Goal: Information Seeking & Learning: Learn about a topic

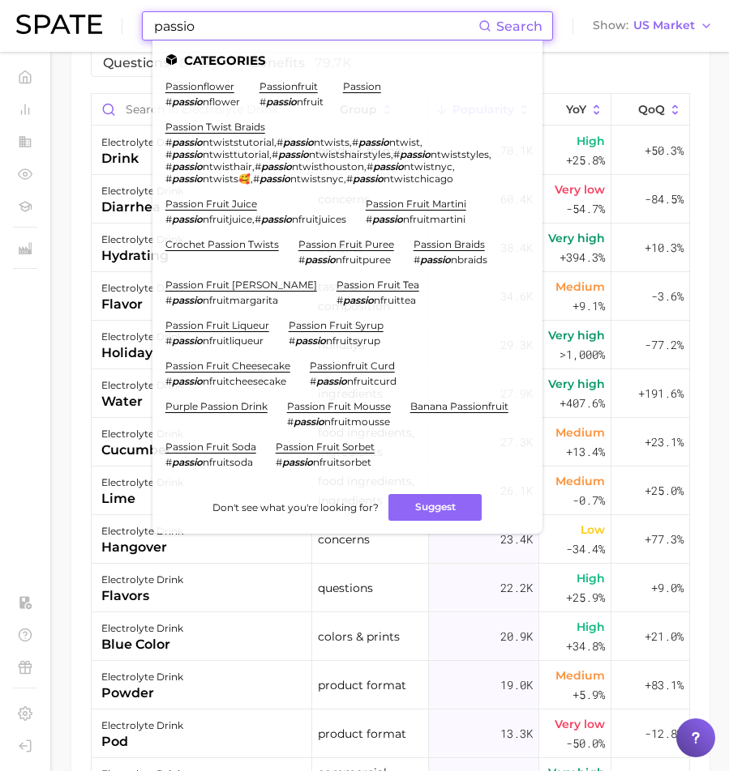
scroll to position [276, 0]
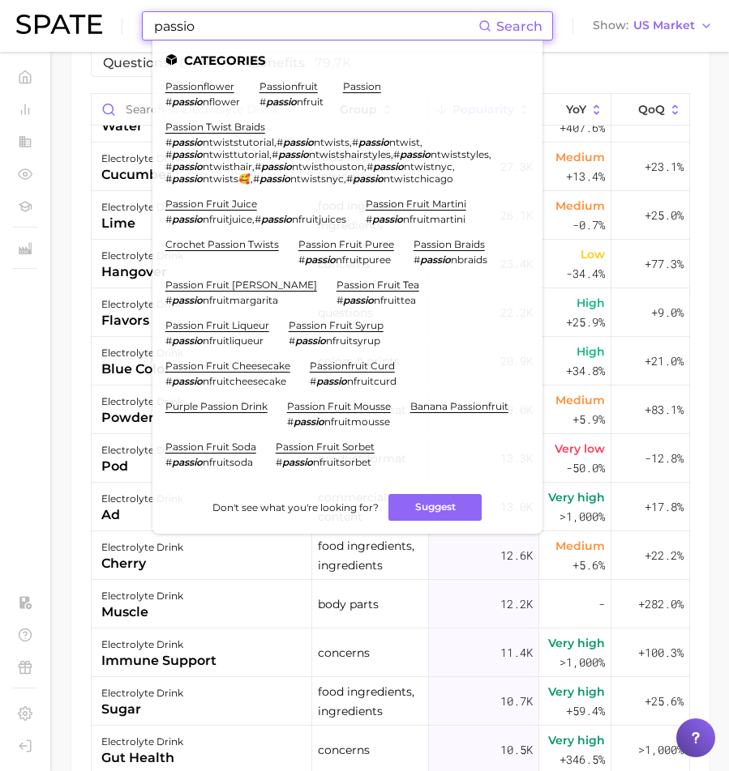
drag, startPoint x: 264, startPoint y: 32, endPoint x: 90, endPoint y: 29, distance: 174.2
click at [90, 29] on div "passio Search Categories passionflower # passio nflower passionfruit # passio n…" at bounding box center [364, 26] width 696 height 52
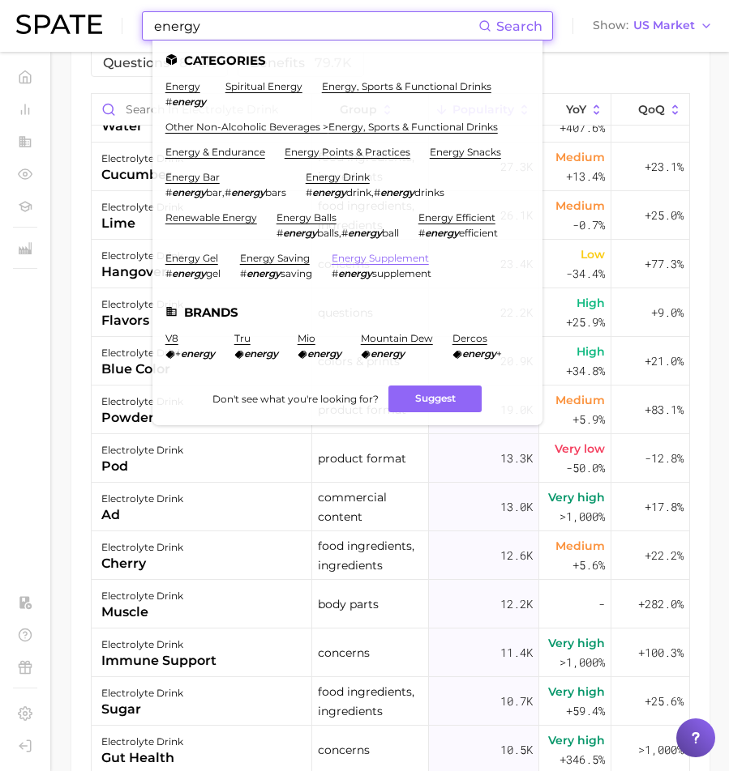
type input "energy"
click at [369, 252] on link "energy supplement" at bounding box center [379, 258] width 97 height 12
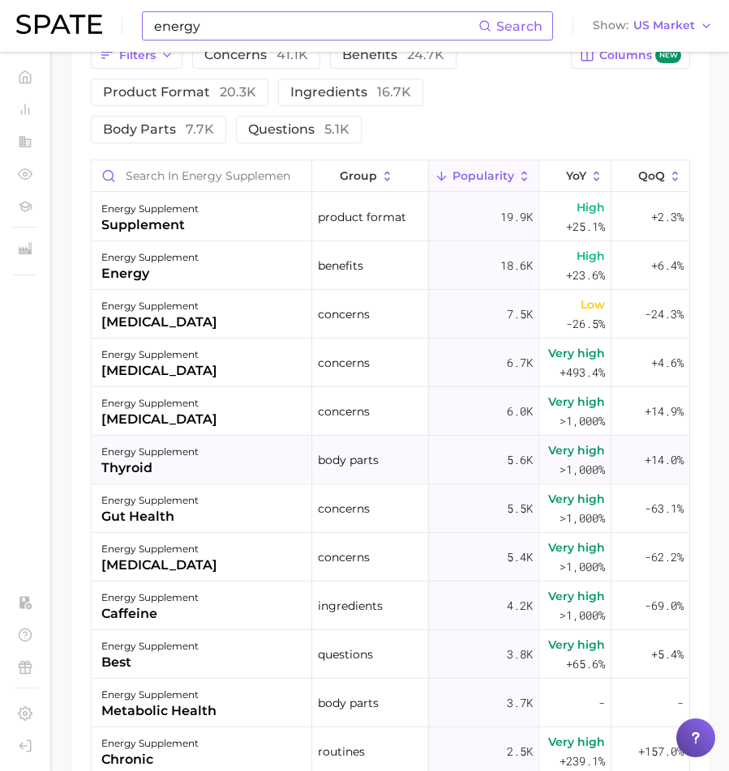
scroll to position [881, 0]
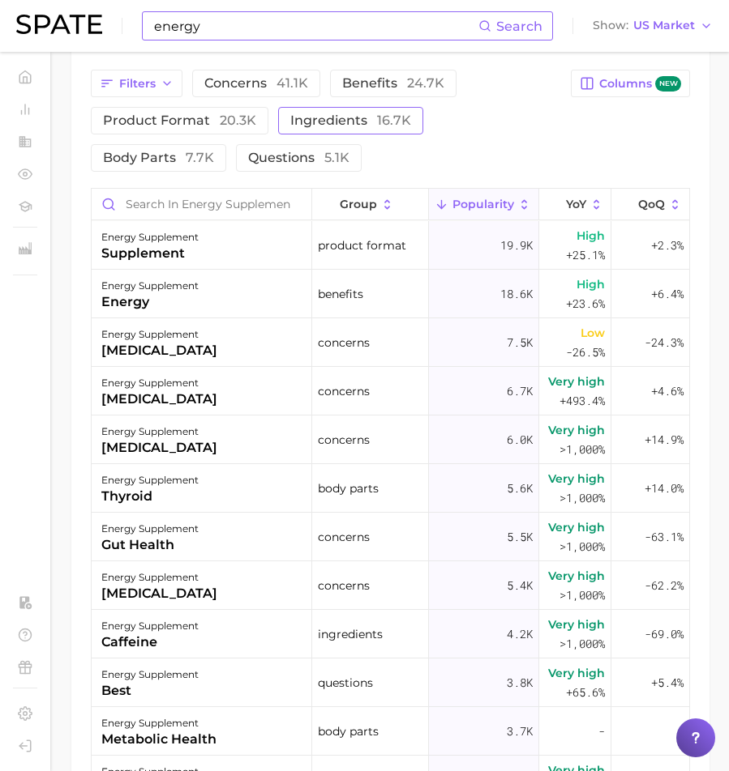
click at [314, 127] on span "ingredients 16.7k" at bounding box center [350, 120] width 121 height 13
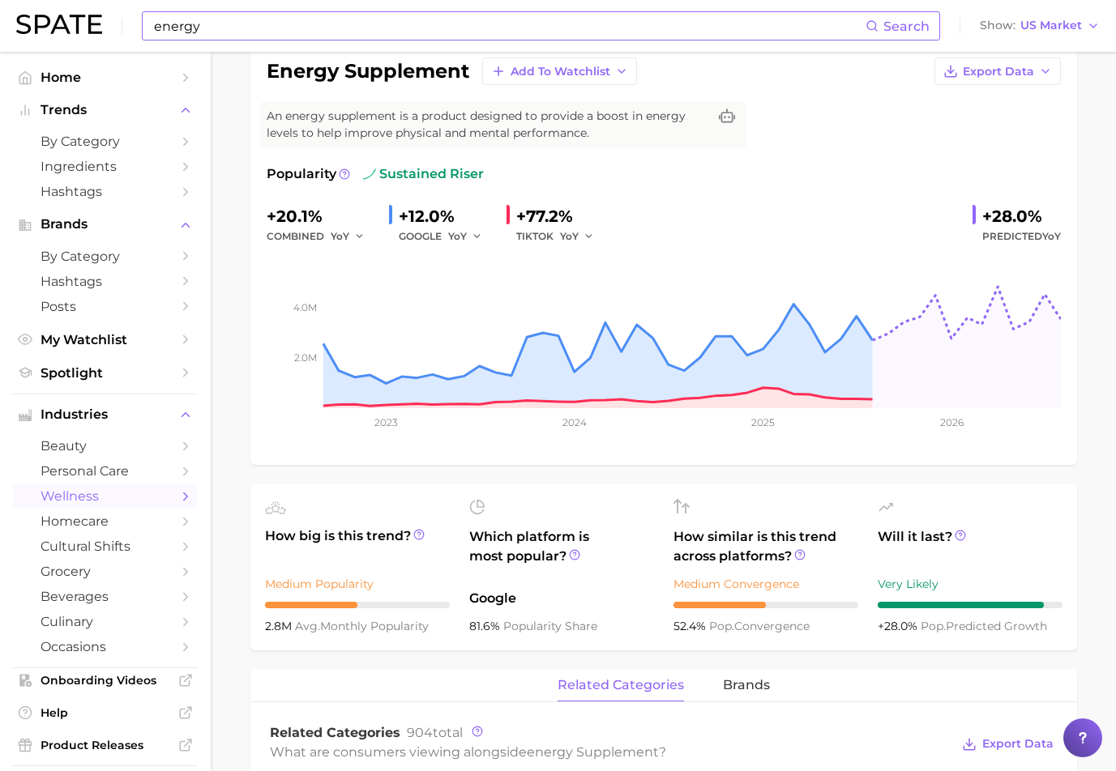
scroll to position [572, 0]
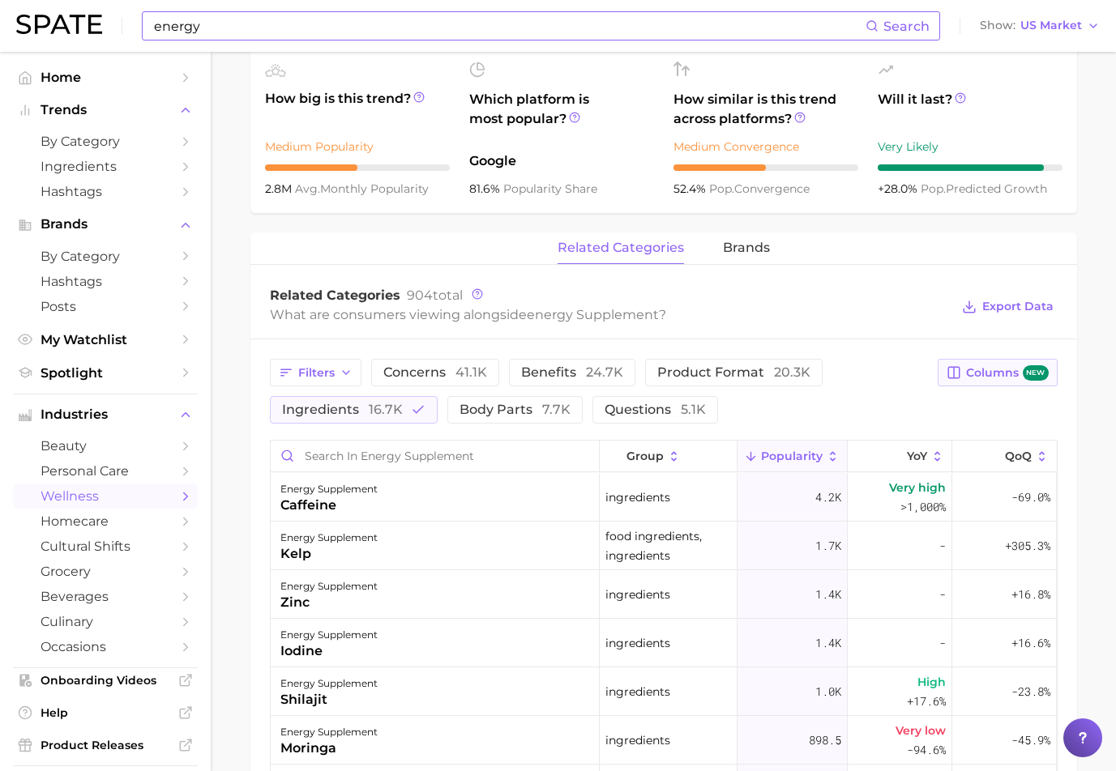
click at [728, 361] on button "Columns new" at bounding box center [997, 373] width 119 height 28
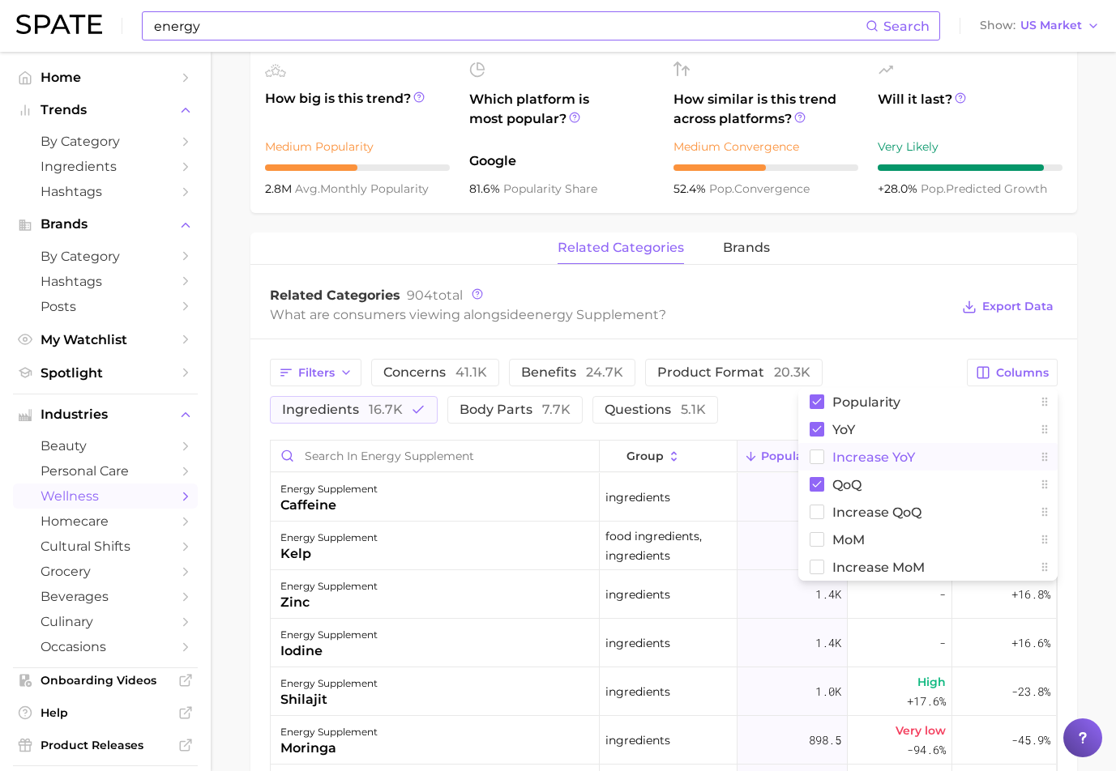
click at [728, 461] on rect at bounding box center [817, 458] width 14 height 14
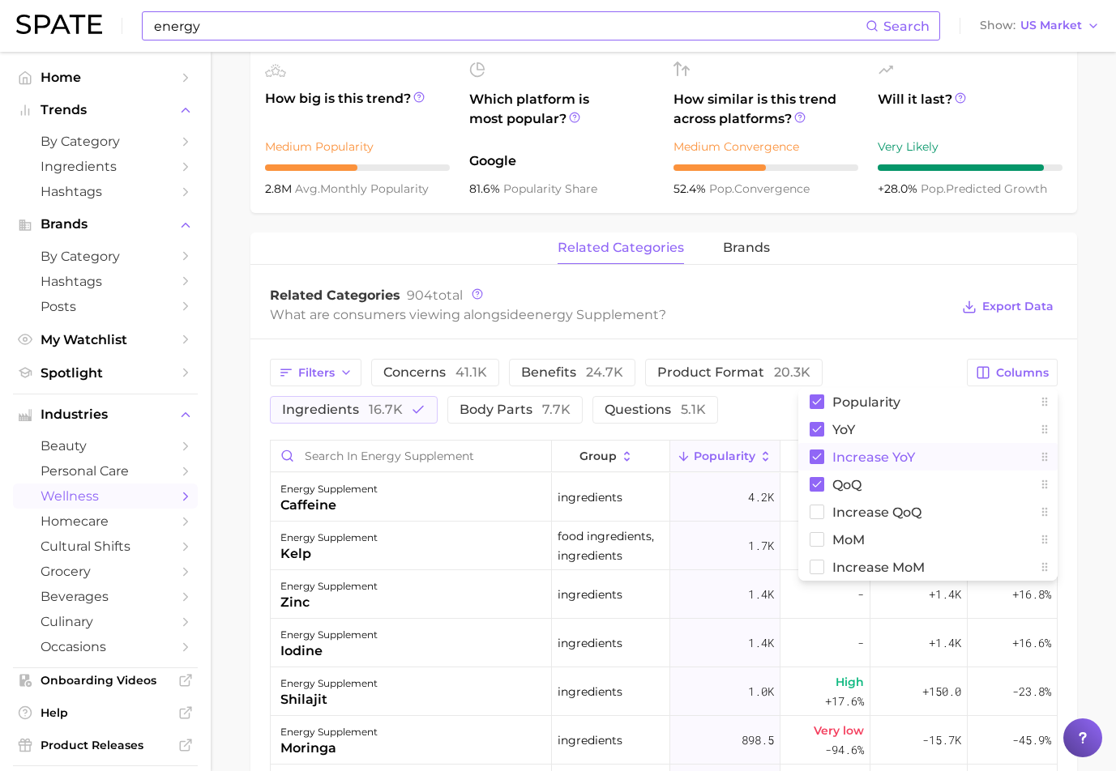
click at [728, 315] on div "What are consumers viewing alongside energy supplement ?" at bounding box center [610, 315] width 681 height 22
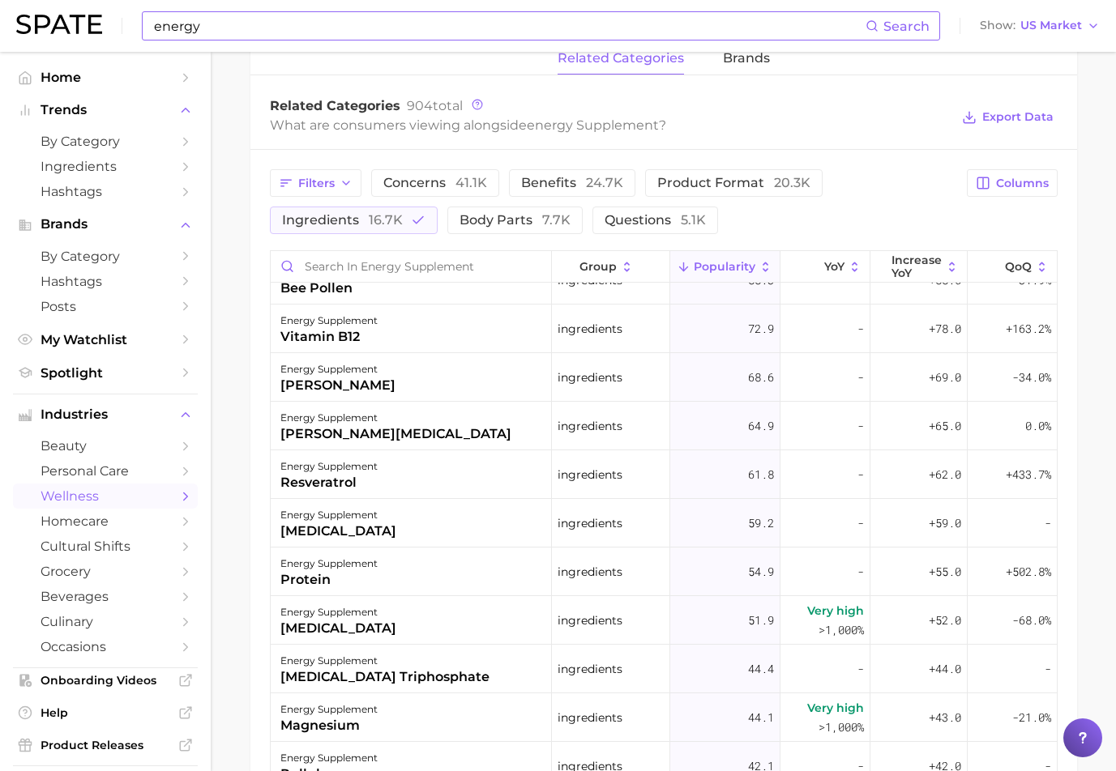
scroll to position [1480, 0]
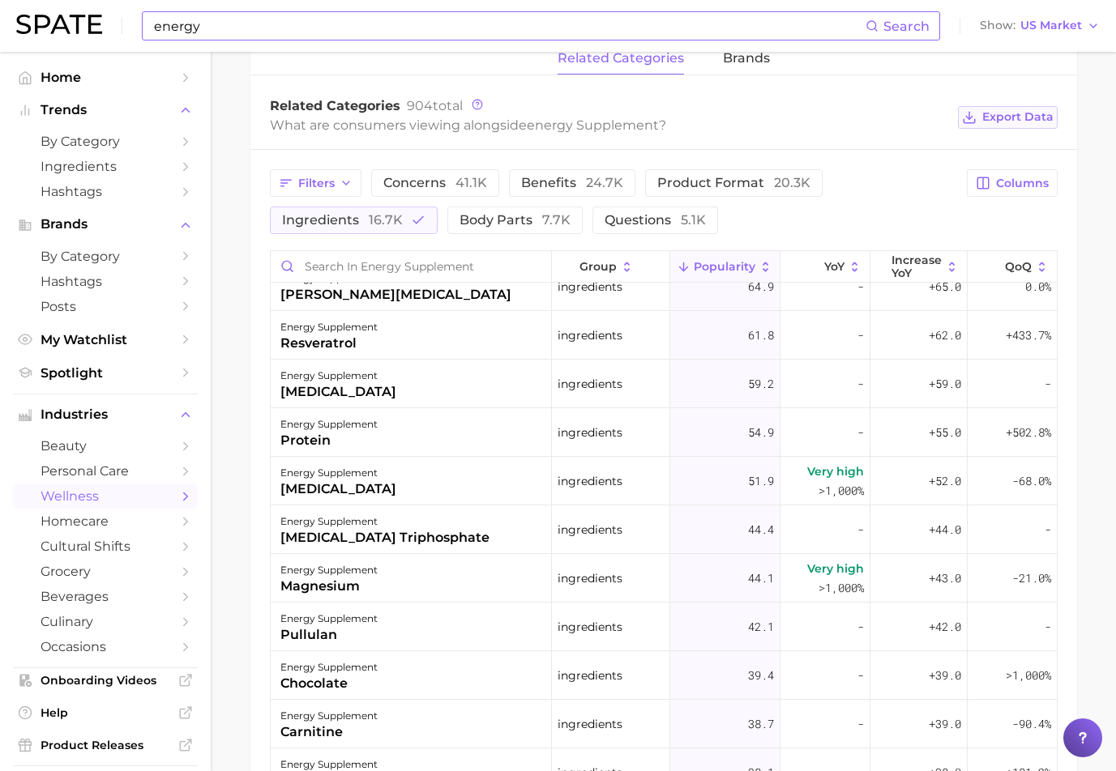
click at [728, 112] on span "Export Data" at bounding box center [1017, 117] width 71 height 14
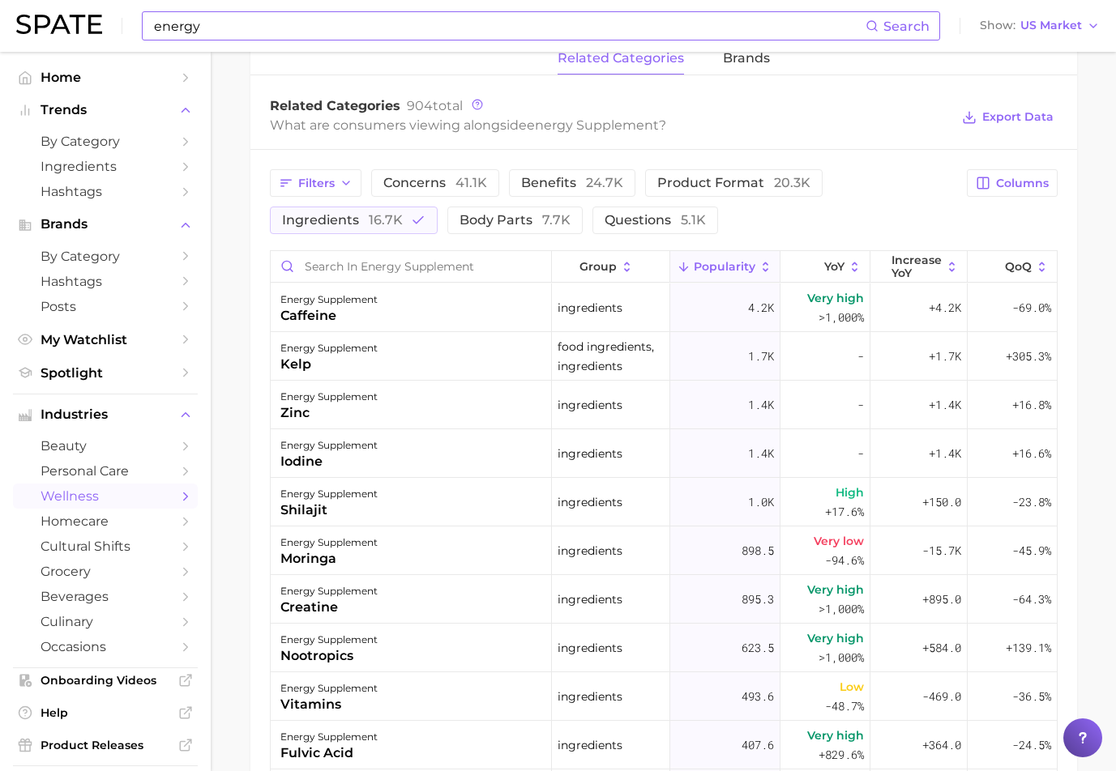
scroll to position [0, 0]
click at [728, 264] on span "YoY" at bounding box center [834, 266] width 20 height 13
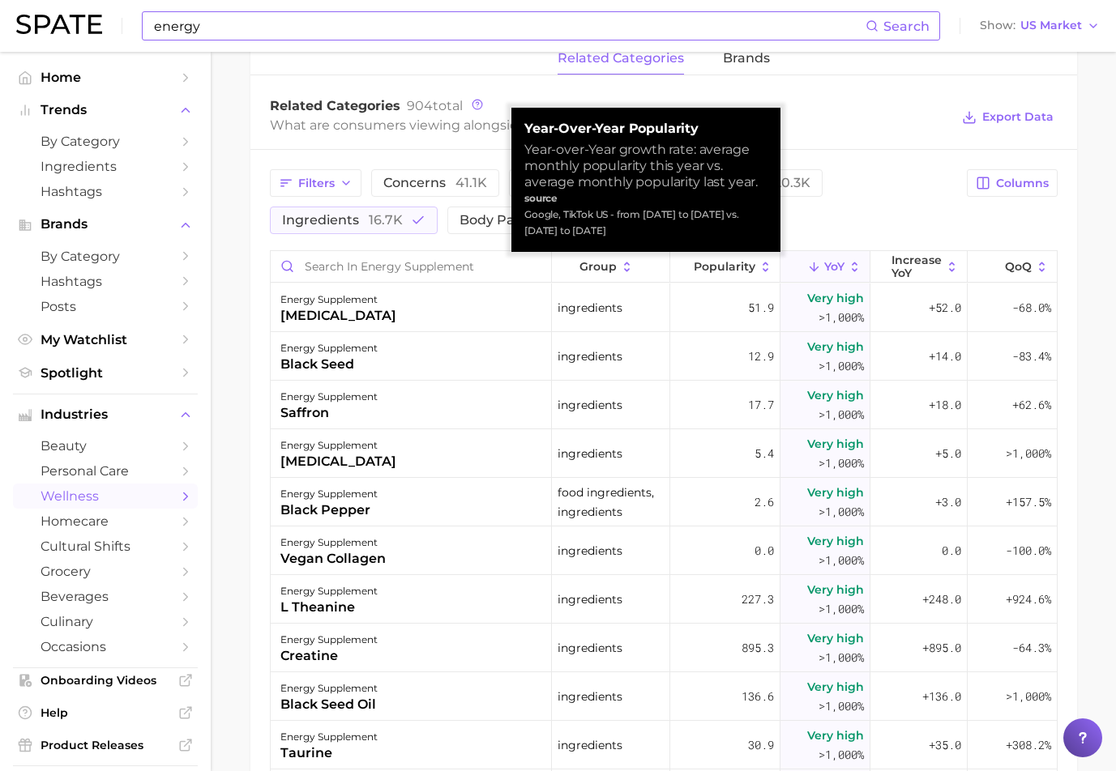
click at [728, 264] on span "YoY" at bounding box center [834, 266] width 20 height 13
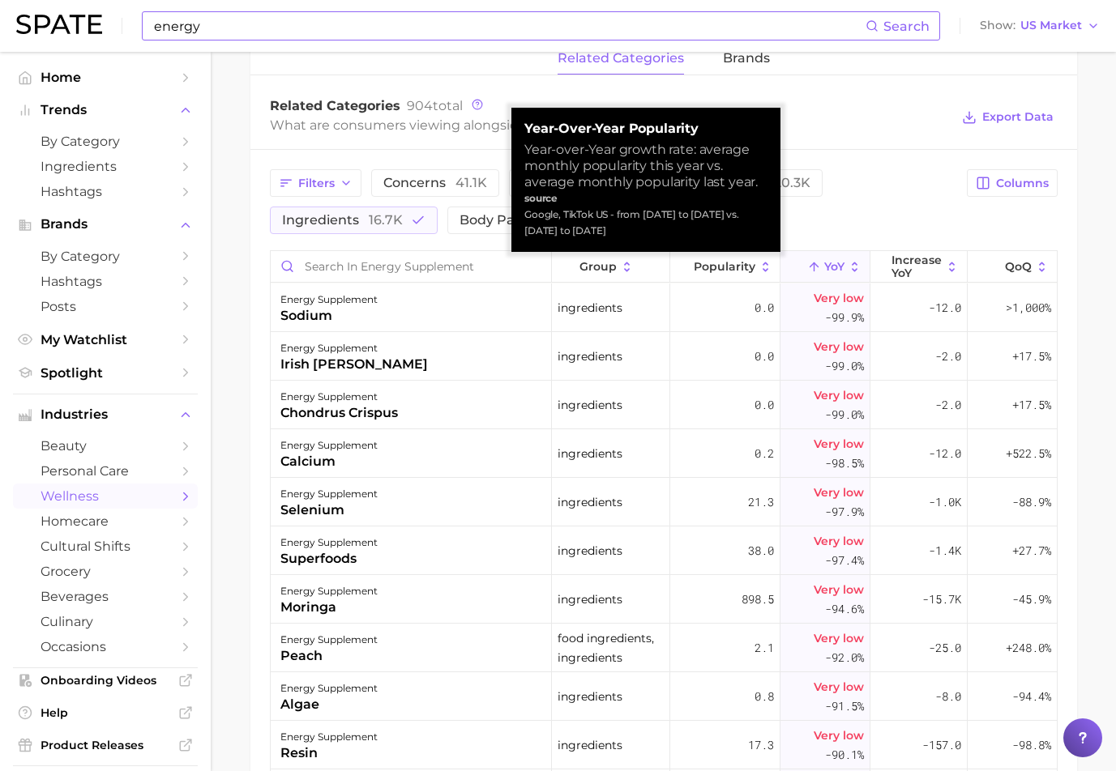
click at [728, 264] on span "YoY" at bounding box center [834, 266] width 20 height 13
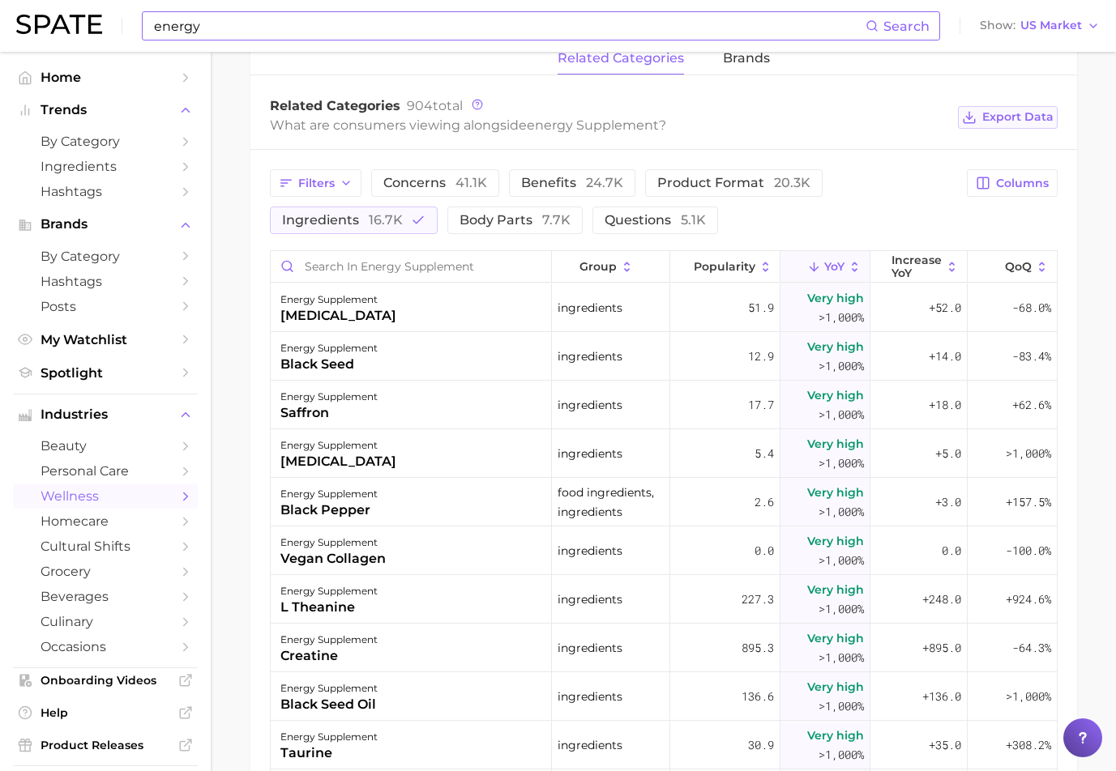
click at [728, 118] on span "Export Data" at bounding box center [1017, 117] width 71 height 14
